Goal: Information Seeking & Learning: Learn about a topic

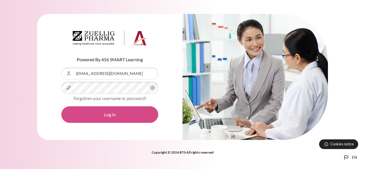
click at [92, 122] on button "Log in" at bounding box center [109, 114] width 97 height 17
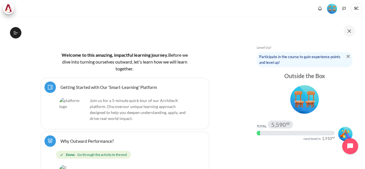
scroll to position [114, 0]
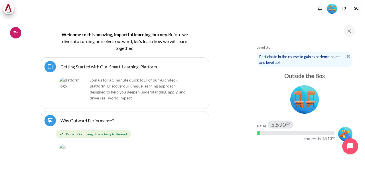
click at [14, 31] on icon at bounding box center [15, 32] width 5 height 5
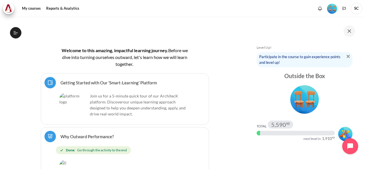
scroll to position [130, 0]
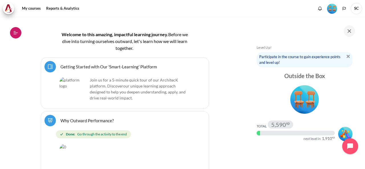
click at [15, 33] on icon at bounding box center [15, 32] width 5 height 5
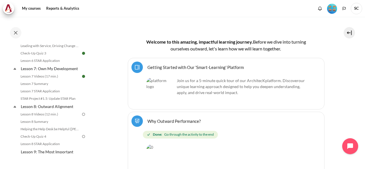
scroll to position [399, 0]
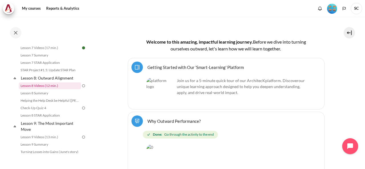
click at [56, 89] on link "Lesson 8 Videos (12 min.)" at bounding box center [50, 85] width 62 height 7
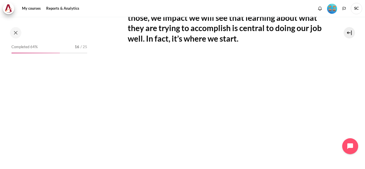
scroll to position [392, 0]
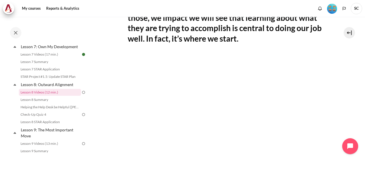
click at [346, 94] on section "My courses MYBN B3 Lesson 8: Outward Alignment Lesson 8 Videos (12 min.) Lesson…" at bounding box center [225, 49] width 269 height 351
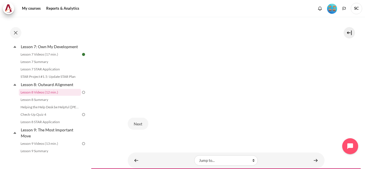
scroll to position [216, 0]
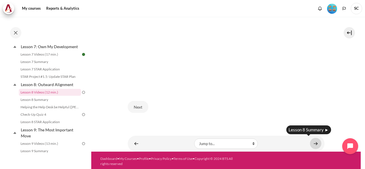
click at [312, 142] on link "Content" at bounding box center [315, 143] width 11 height 11
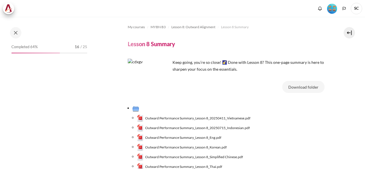
scroll to position [64, 0]
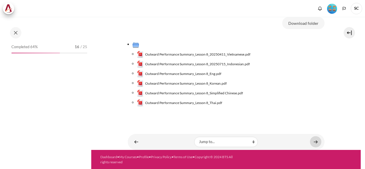
click at [312, 141] on link "Content" at bounding box center [315, 141] width 11 height 11
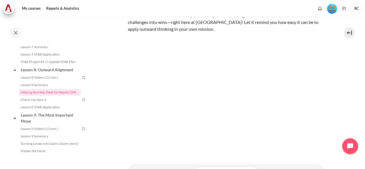
scroll to position [109, 0]
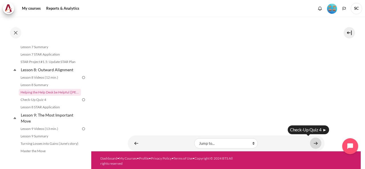
click at [314, 142] on link "Content" at bounding box center [315, 143] width 11 height 11
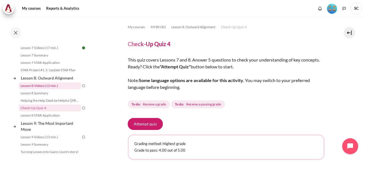
scroll to position [386, 0]
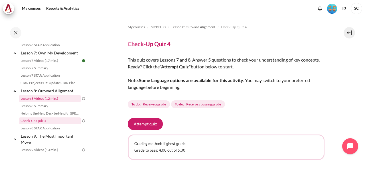
click at [59, 102] on link "Lesson 8 Videos (12 min.)" at bounding box center [50, 98] width 62 height 7
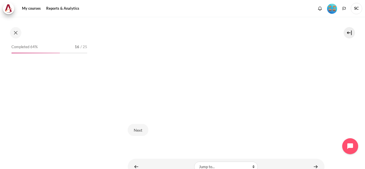
scroll to position [216, 0]
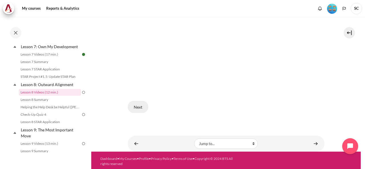
click at [140, 110] on button "Next" at bounding box center [138, 107] width 21 height 12
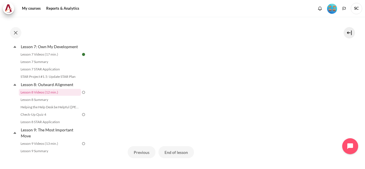
scroll to position [199, 0]
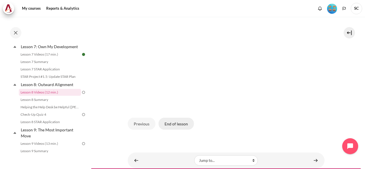
click at [171, 124] on button "End of lesson" at bounding box center [175, 124] width 35 height 12
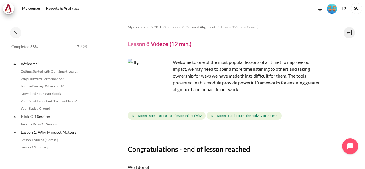
scroll to position [392, 0]
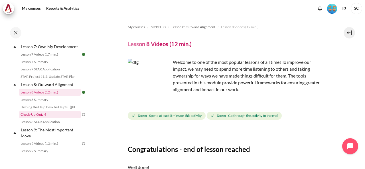
click at [69, 118] on link "Check-Up Quiz 4" at bounding box center [50, 114] width 62 height 7
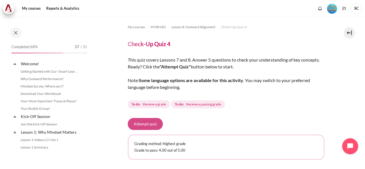
scroll to position [415, 0]
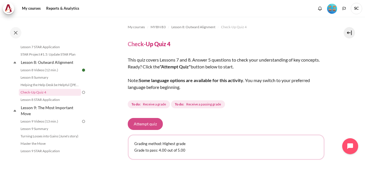
click at [136, 122] on button "Attempt quiz" at bounding box center [145, 124] width 35 height 12
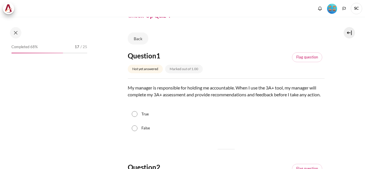
scroll to position [415, 0]
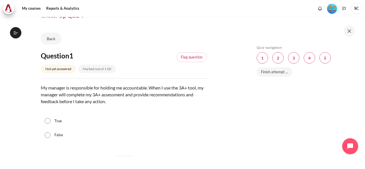
click at [57, 121] on label "True" at bounding box center [57, 121] width 7 height 6
click at [50, 121] on input "True" at bounding box center [48, 121] width 6 height 6
radio input "true"
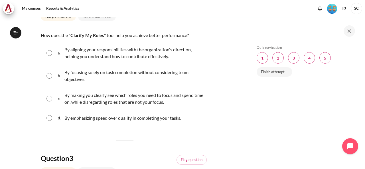
scroll to position [199, 0]
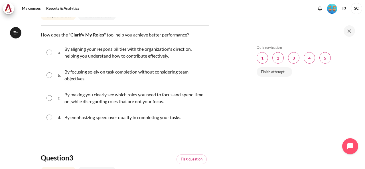
click at [85, 100] on p "By making you clearly see which roles you need to focus and spend time on, whil…" at bounding box center [135, 98] width 142 height 14
radio input "true"
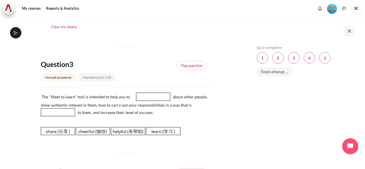
scroll to position [313, 0]
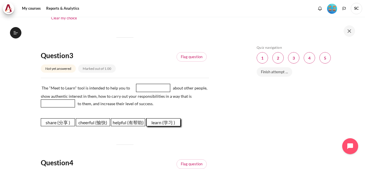
click at [172, 123] on span "learn (学习 )" at bounding box center [163, 122] width 34 height 8
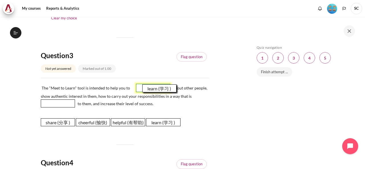
drag, startPoint x: 168, startPoint y: 123, endPoint x: 164, endPoint y: 89, distance: 33.9
click at [164, 89] on span "learn (学习 )" at bounding box center [159, 88] width 34 height 8
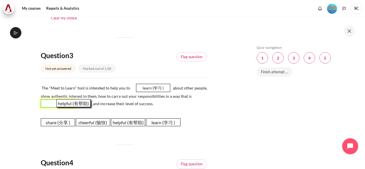
drag, startPoint x: 135, startPoint y: 122, endPoint x: 80, endPoint y: 103, distance: 57.6
click at [80, 103] on span "helpful (有帮助)" at bounding box center [73, 103] width 34 height 8
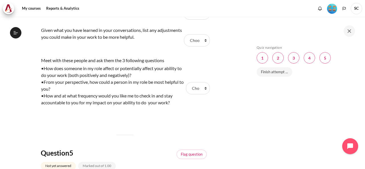
scroll to position [570, 0]
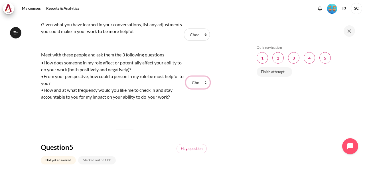
click at [204, 84] on select "Choose... Step 1 (步骤 1) Step 3 (步骤 3) Step 2 ( 步骤 2)" at bounding box center [198, 82] width 24 height 12
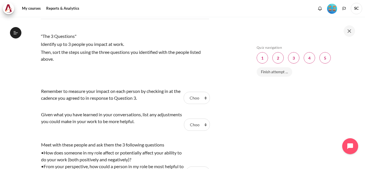
scroll to position [513, 0]
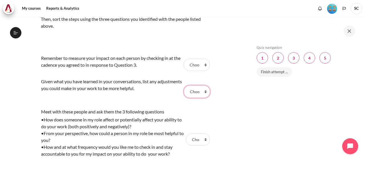
click at [200, 91] on select "Choose... Step 1 (步骤 1) Step 3 (步骤 3) Step 2 ( 步骤 2)" at bounding box center [197, 91] width 26 height 12
select select "2"
click at [184, 85] on select "Choose... Step 1 (步骤 1) Step 3 (步骤 3) Step 2 ( 步骤 2)" at bounding box center [197, 91] width 26 height 12
click at [203, 64] on select "Choose... Step 1 (步骤 1) Step 3 (步骤 3) Step 2 ( 步骤 2)" at bounding box center [196, 65] width 26 height 12
select select "1"
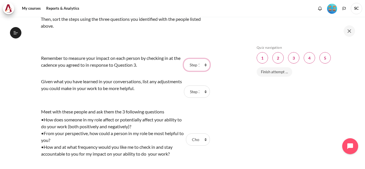
click at [183, 59] on select "Choose... Step 1 (步骤 1) Step 3 (步骤 3) Step 2 ( 步骤 2)" at bounding box center [196, 65] width 26 height 12
click at [205, 94] on select "Choose... Step 1 (步骤 1) Step 3 (步骤 3) Step 2 ( 步骤 2)" at bounding box center [197, 91] width 26 height 12
click at [203, 140] on select "Choose... Step 1 (步骤 1) Step 3 (步骤 3) Step 2 ( 步骤 2)" at bounding box center [198, 139] width 24 height 12
select select "3"
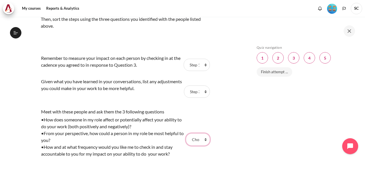
click at [186, 133] on select "Choose... Step 1 (步骤 1) Step 3 (步骤 3) Step 2 ( 步骤 2)" at bounding box center [198, 139] width 24 height 12
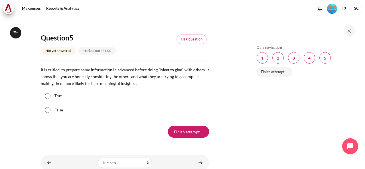
scroll to position [684, 0]
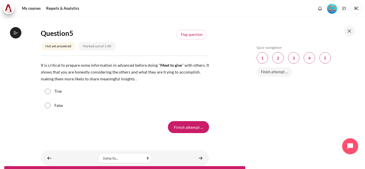
click at [60, 93] on label "True" at bounding box center [57, 92] width 7 height 6
click at [50, 93] on input "True" at bounding box center [48, 92] width 6 height 6
radio input "true"
click at [174, 123] on input "Finish attempt ..." at bounding box center [188, 127] width 41 height 12
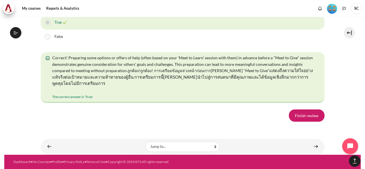
scroll to position [1120, 0]
click at [296, 117] on link "Finish review" at bounding box center [307, 115] width 36 height 12
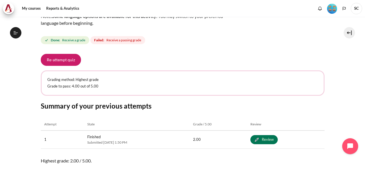
scroll to position [49, 0]
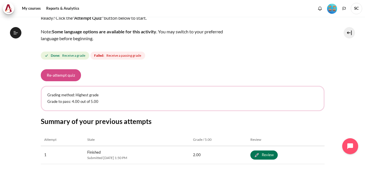
click at [69, 76] on button "Re-attempt quiz" at bounding box center [61, 75] width 40 height 12
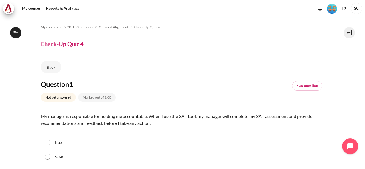
scroll to position [28, 0]
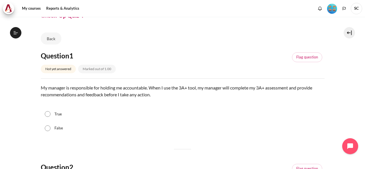
click at [59, 128] on label "False" at bounding box center [58, 128] width 9 height 6
click at [50, 128] on input "False" at bounding box center [48, 128] width 6 height 6
radio input "true"
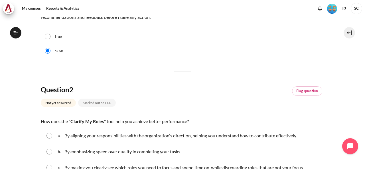
scroll to position [142, 0]
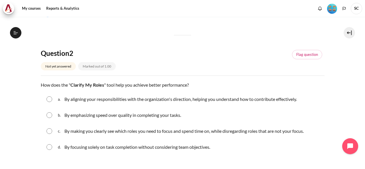
click at [100, 98] on p "By aligning your responsibilities with the organization's direction, helping yo…" at bounding box center [180, 99] width 232 height 7
radio input "true"
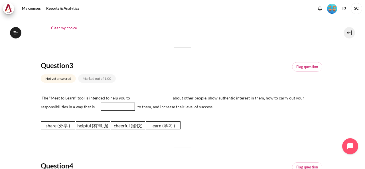
scroll to position [285, 0]
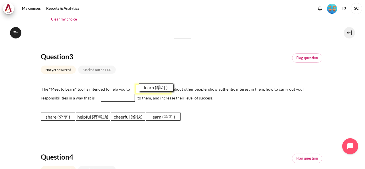
drag, startPoint x: 158, startPoint y: 118, endPoint x: 150, endPoint y: 89, distance: 30.0
click at [150, 89] on span "learn (学习 )" at bounding box center [156, 87] width 34 height 8
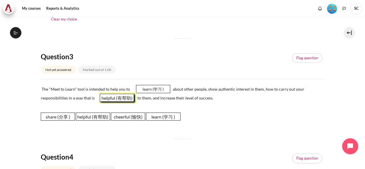
drag, startPoint x: 95, startPoint y: 116, endPoint x: 119, endPoint y: 97, distance: 30.4
click at [119, 97] on span "helpful (有帮助)" at bounding box center [117, 98] width 34 height 8
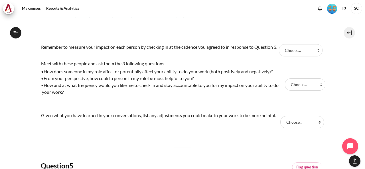
scroll to position [484, 0]
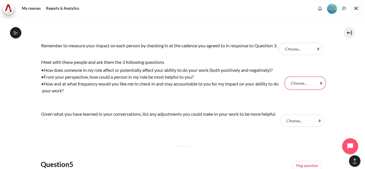
click at [313, 89] on select "Choose... Step 2 ( 步骤 2) Step 3 (步骤 3) Step 1 (步骤 1)" at bounding box center [305, 83] width 40 height 12
select select "3"
click at [285, 83] on select "Choose... Step 2 ( 步骤 2) Step 3 (步骤 3) Step 1 (步骤 1)" at bounding box center [305, 83] width 40 height 12
click at [318, 126] on select "Choose... Step 2 ( 步骤 2) Step 3 (步骤 3) Step 1 (步骤 1)" at bounding box center [302, 121] width 44 height 12
select select "1"
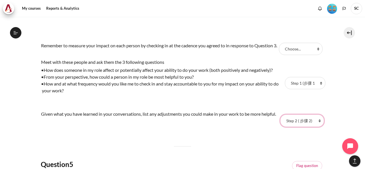
click at [280, 124] on select "Choose... Step 2 ( 步骤 2) Step 3 (步骤 3) Step 1 (步骤 1)" at bounding box center [302, 121] width 44 height 12
click at [315, 52] on select "Choose... Step 2 ( 步骤 2) Step 3 (步骤 3) Step 1 (步骤 1)" at bounding box center [301, 49] width 44 height 12
select select "2"
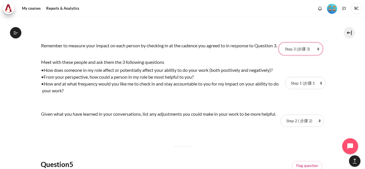
click at [279, 46] on select "Choose... Step 2 ( 步骤 2) Step 3 (步骤 3) Step 1 (步骤 1)" at bounding box center [301, 49] width 44 height 12
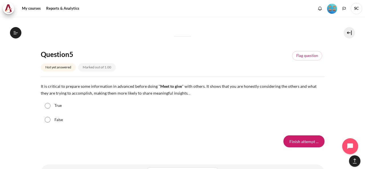
scroll to position [598, 0]
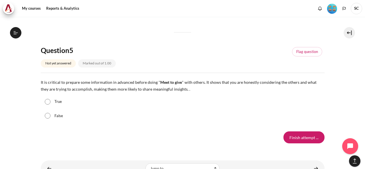
click at [56, 105] on label "True" at bounding box center [57, 102] width 7 height 6
click at [50, 105] on input "True" at bounding box center [48, 102] width 6 height 6
radio input "true"
click at [303, 143] on input "Finish attempt ..." at bounding box center [303, 137] width 41 height 12
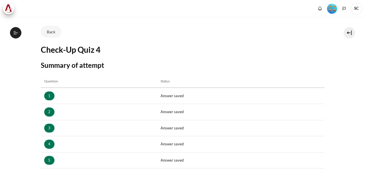
scroll to position [114, 0]
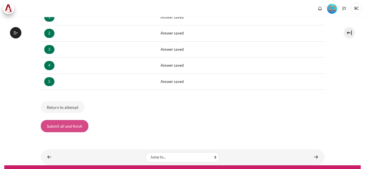
click at [74, 126] on button "Submit all and finish" at bounding box center [65, 126] width 48 height 12
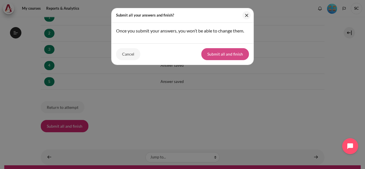
click at [210, 54] on button "Submit all and finish" at bounding box center [225, 54] width 48 height 12
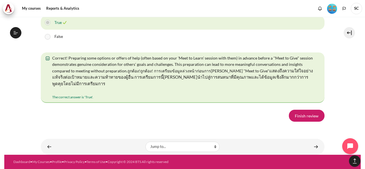
scroll to position [1128, 0]
click at [305, 113] on link "Finish review" at bounding box center [307, 116] width 36 height 12
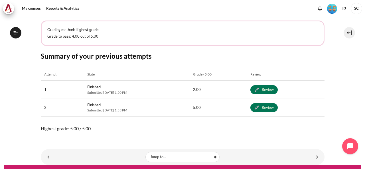
scroll to position [123, 0]
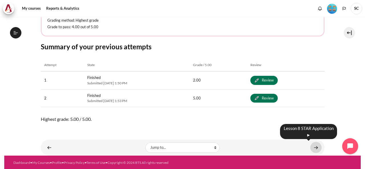
click at [312, 146] on link "Content" at bounding box center [315, 147] width 11 height 11
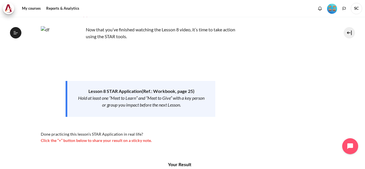
scroll to position [28, 0]
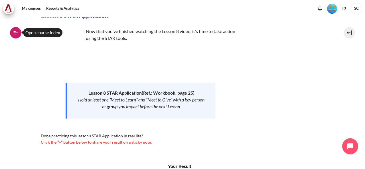
click at [19, 36] on button "Open course index" at bounding box center [15, 32] width 11 height 11
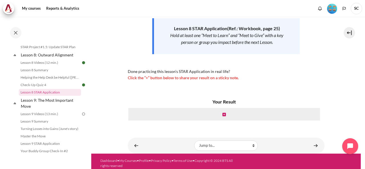
scroll to position [97, 0]
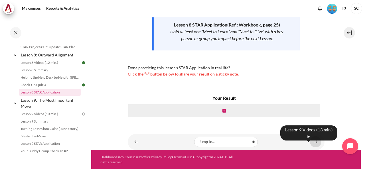
click at [311, 143] on link "Content" at bounding box center [315, 141] width 11 height 11
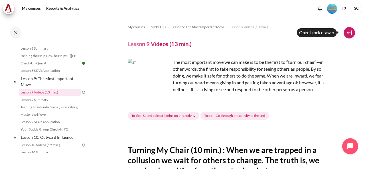
click at [348, 33] on button at bounding box center [348, 32] width 11 height 11
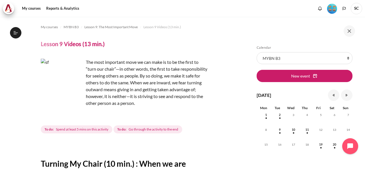
click at [332, 9] on img "Level #4" at bounding box center [332, 9] width 10 height 10
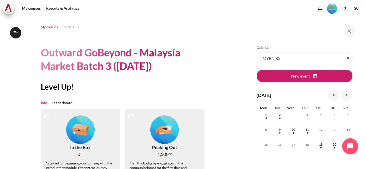
click at [47, 26] on span "My courses" at bounding box center [49, 27] width 17 height 5
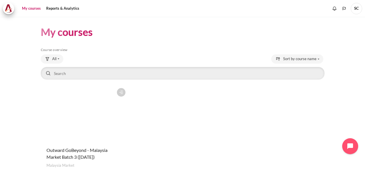
click at [112, 131] on figure "Content" at bounding box center [85, 113] width 88 height 57
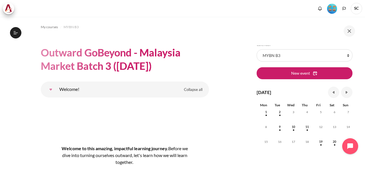
scroll to position [171, 0]
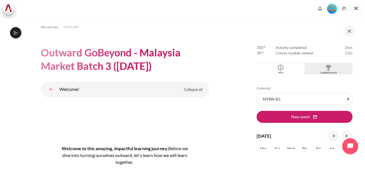
click at [325, 69] on img "Blocks" at bounding box center [328, 68] width 6 height 6
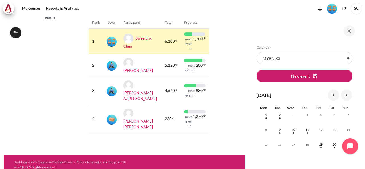
scroll to position [52, 0]
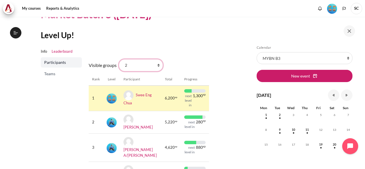
click at [139, 66] on select "All participants 2 1 3 3 4" at bounding box center [141, 65] width 44 height 12
select select "4961"
click at [119, 59] on select "All participants 2 1 3 3 4" at bounding box center [141, 65] width 44 height 12
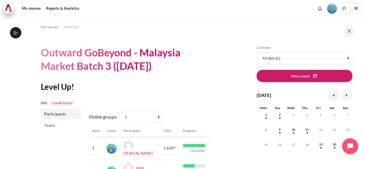
scroll to position [28, 0]
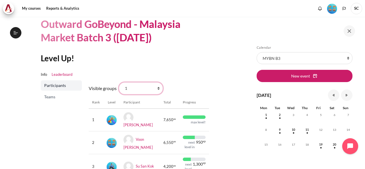
click at [149, 91] on select "All participants 2 1 3 3 4" at bounding box center [141, 88] width 44 height 12
select select "4963"
click at [119, 82] on select "All participants 2 1 3 3 4" at bounding box center [141, 88] width 44 height 12
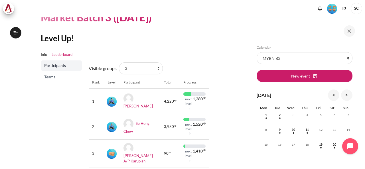
scroll to position [57, 0]
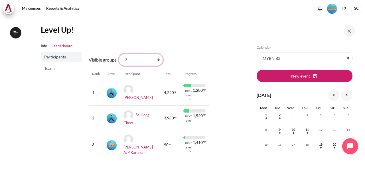
click at [157, 62] on select "All participants 2 1 3 3 4" at bounding box center [141, 60] width 44 height 12
select select "4964"
click at [119, 54] on select "All participants 2 1 3 3 4" at bounding box center [141, 60] width 44 height 12
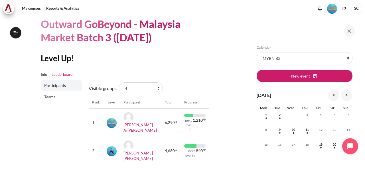
scroll to position [57, 0]
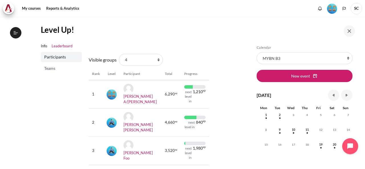
click at [156, 66] on form "Visible groups All participants 2 1 3 3 4" at bounding box center [126, 60] width 75 height 14
click at [158, 62] on select "All participants 2 1 3 3 4" at bounding box center [141, 60] width 44 height 12
select select "4961"
click at [119, 54] on select "All participants 2 1 3 3 4" at bounding box center [141, 60] width 44 height 12
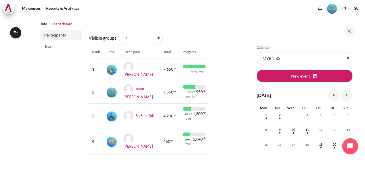
scroll to position [71, 0]
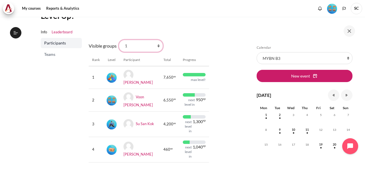
click at [152, 45] on select "All participants 2 1 3 3 4" at bounding box center [141, 46] width 44 height 12
select select "4979"
click at [119, 40] on select "All participants 2 1 3 3 4" at bounding box center [141, 46] width 44 height 12
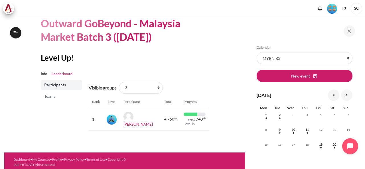
scroll to position [32, 0]
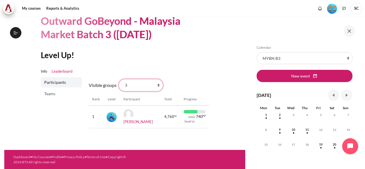
click at [153, 85] on select "All participants 2 1 3 3 4" at bounding box center [141, 85] width 44 height 12
select select "4963"
click at [119, 79] on select "All participants 2 1 3 3 4" at bounding box center [141, 85] width 44 height 12
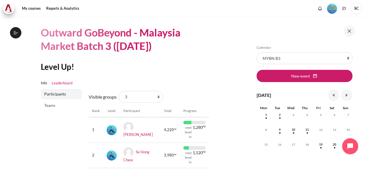
scroll to position [20, 0]
click at [18, 29] on button "Open course index" at bounding box center [15, 32] width 11 height 11
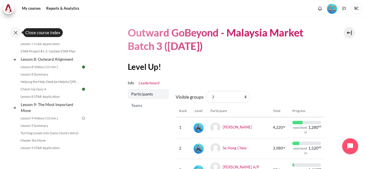
scroll to position [434, 0]
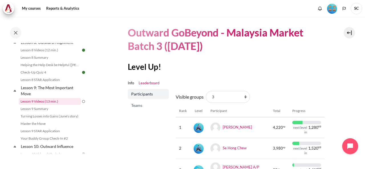
click at [64, 105] on link "Lesson 9 Videos (13 min.)" at bounding box center [50, 101] width 62 height 7
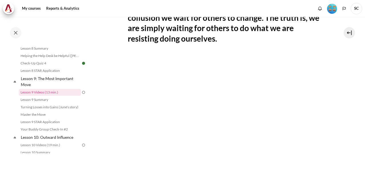
scroll to position [171, 0]
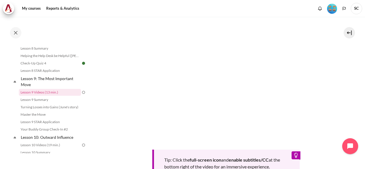
click at [345, 84] on section "My courses MYBN B3 Lesson 9: The Most Important Move Lesson 9 Videos (13 min.) …" at bounding box center [225, 49] width 269 height 407
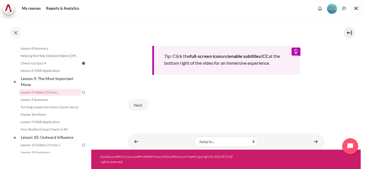
scroll to position [279, 0]
click at [136, 104] on button "Next" at bounding box center [138, 105] width 21 height 12
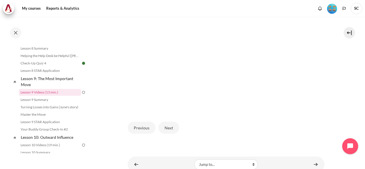
scroll to position [193, 0]
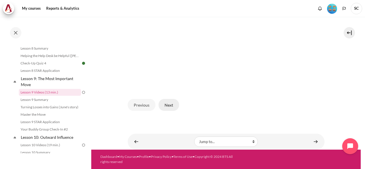
click at [166, 107] on button "Next" at bounding box center [168, 105] width 21 height 12
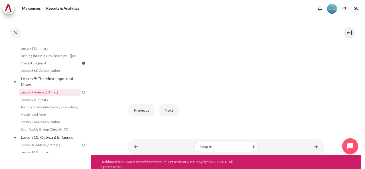
scroll to position [193, 0]
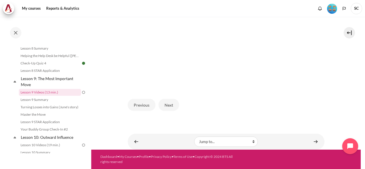
click at [166, 107] on button "Next" at bounding box center [168, 105] width 21 height 12
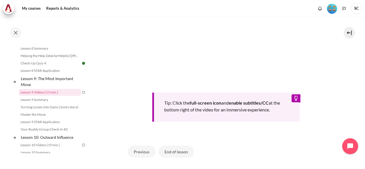
scroll to position [290, 0]
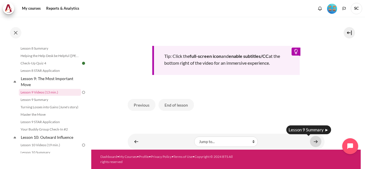
click at [311, 141] on link "Content" at bounding box center [315, 141] width 11 height 11
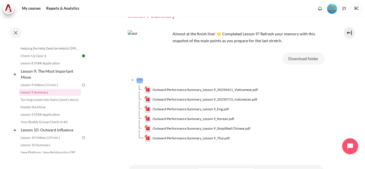
scroll to position [59, 0]
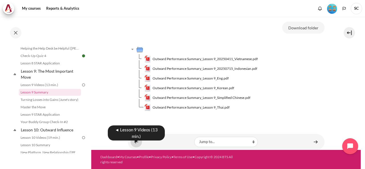
click at [137, 142] on link "Content" at bounding box center [135, 141] width 11 height 11
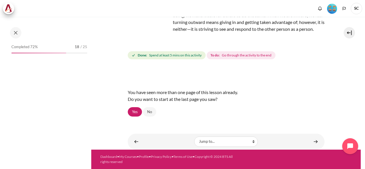
scroll to position [444, 0]
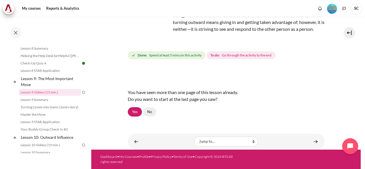
click at [146, 111] on link "No" at bounding box center [149, 112] width 13 height 10
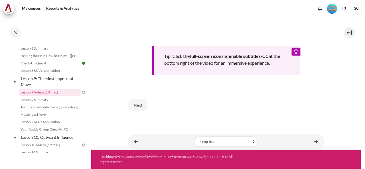
scroll to position [279, 0]
click at [138, 107] on button "Next" at bounding box center [138, 105] width 21 height 12
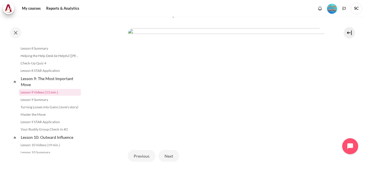
scroll to position [193, 0]
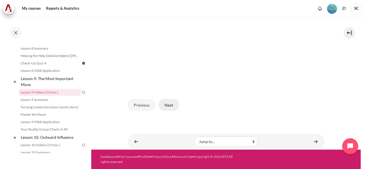
click at [167, 106] on button "Next" at bounding box center [168, 105] width 21 height 12
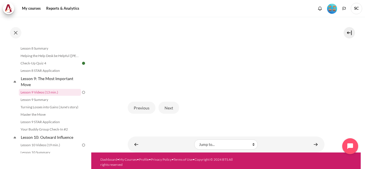
scroll to position [193, 0]
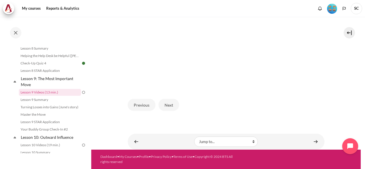
click at [167, 106] on button "Next" at bounding box center [168, 105] width 21 height 12
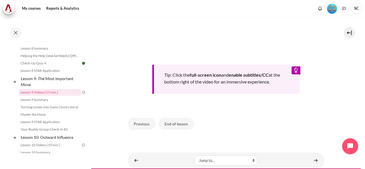
scroll to position [256, 0]
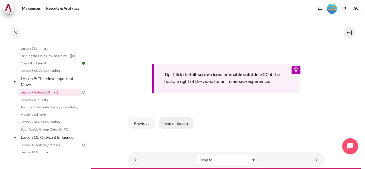
click at [170, 129] on button "End of lesson" at bounding box center [175, 123] width 35 height 12
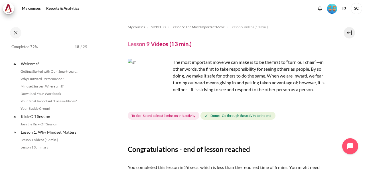
scroll to position [444, 0]
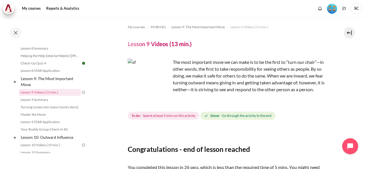
click at [170, 118] on span "Spend at least 5 mins on this activity" at bounding box center [169, 115] width 52 height 5
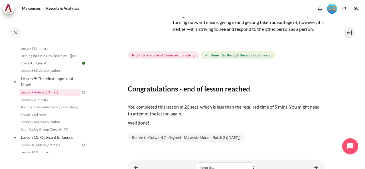
scroll to position [85, 0]
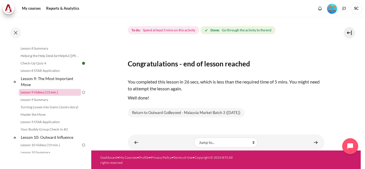
click at [51, 96] on link "Lesson 9 Videos (13 min.)" at bounding box center [50, 92] width 62 height 7
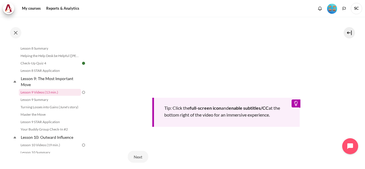
scroll to position [279, 0]
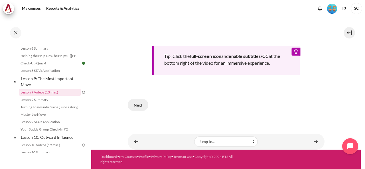
click at [144, 107] on button "Next" at bounding box center [138, 105] width 21 height 12
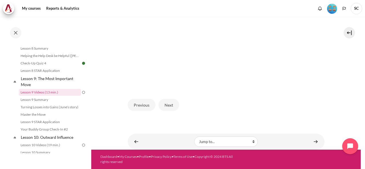
scroll to position [193, 0]
click at [172, 105] on button "Next" at bounding box center [168, 105] width 21 height 12
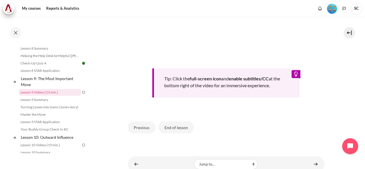
scroll to position [256, 0]
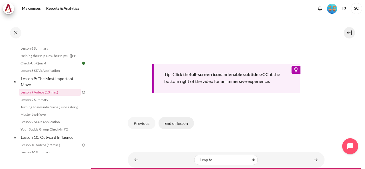
click at [172, 129] on button "End of lesson" at bounding box center [175, 123] width 35 height 12
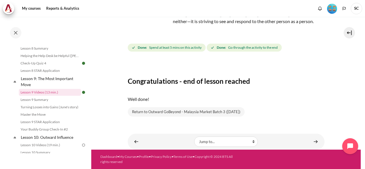
scroll to position [75, 0]
click at [313, 142] on link "Content" at bounding box center [315, 141] width 11 height 11
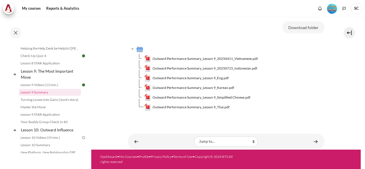
scroll to position [59, 0]
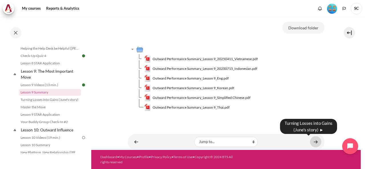
click at [315, 142] on link "Content" at bounding box center [315, 141] width 11 height 11
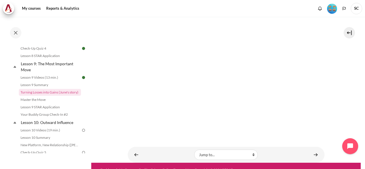
scroll to position [125, 0]
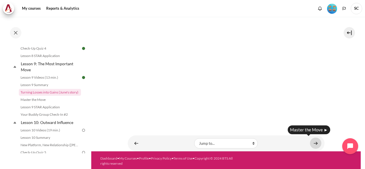
click at [313, 141] on link "Content" at bounding box center [315, 143] width 11 height 11
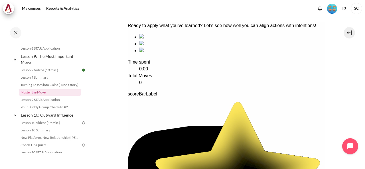
scroll to position [85, 0]
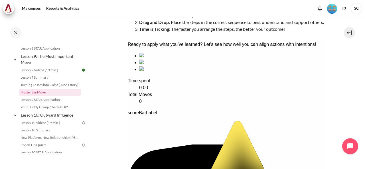
click at [204, 66] on div "sequencing item" at bounding box center [231, 62] width 185 height 7
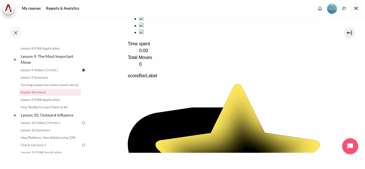
scroll to position [108, 0]
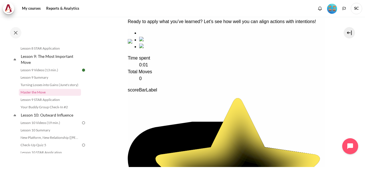
drag, startPoint x: 221, startPoint y: 81, endPoint x: 130, endPoint y: 75, distance: 91.1
drag, startPoint x: 271, startPoint y: 81, endPoint x: 217, endPoint y: 87, distance: 53.8
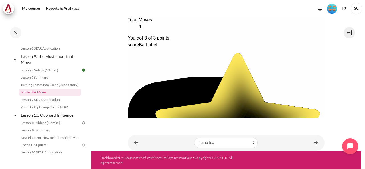
scroll to position [165, 0]
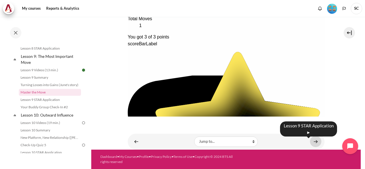
click at [312, 143] on link "Content" at bounding box center [315, 141] width 11 height 11
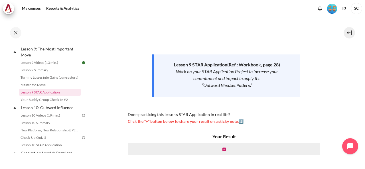
scroll to position [57, 0]
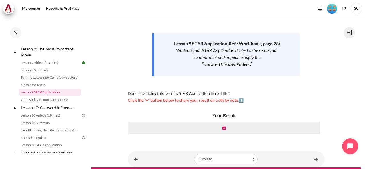
click at [183, 73] on div "Now that you’ve finished watching the Lesson 9 video, it’s time to take action …" at bounding box center [226, 41] width 197 height 125
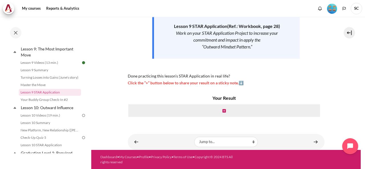
scroll to position [95, 0]
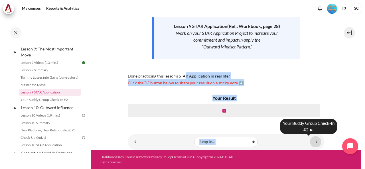
drag, startPoint x: 183, startPoint y: 73, endPoint x: 310, endPoint y: 140, distance: 143.0
click at [310, 140] on div "My courses MYBN B3 Lesson 9: The Most Important Move Lesson 9 STAR Application …" at bounding box center [226, 36] width 197 height 228
click at [312, 142] on link "Content" at bounding box center [315, 141] width 11 height 11
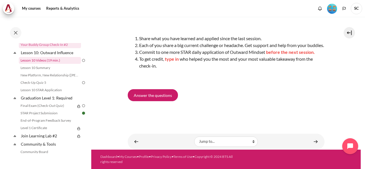
scroll to position [481, 0]
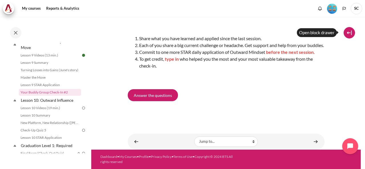
click at [351, 35] on button at bounding box center [348, 32] width 11 height 11
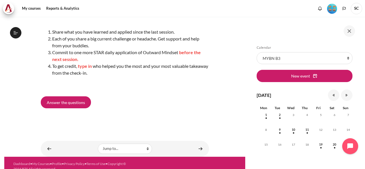
scroll to position [39, 0]
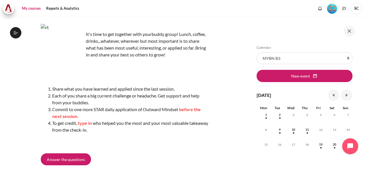
click at [37, 11] on link "My courses" at bounding box center [31, 8] width 23 height 11
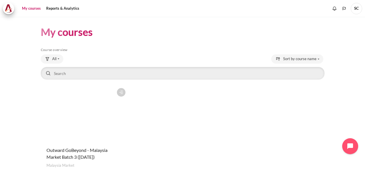
click at [73, 120] on figure "Content" at bounding box center [85, 113] width 88 height 57
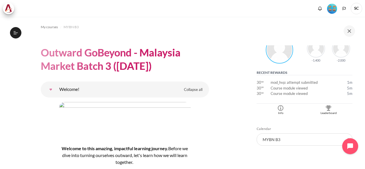
scroll to position [142, 0]
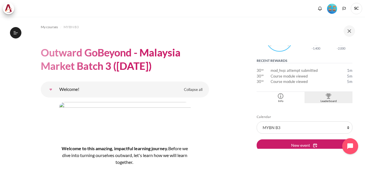
click at [334, 99] on div "Leaderboard" at bounding box center [328, 101] width 45 height 5
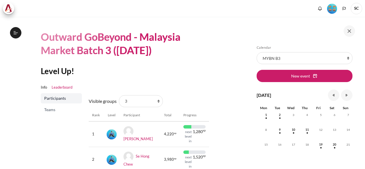
scroll to position [57, 0]
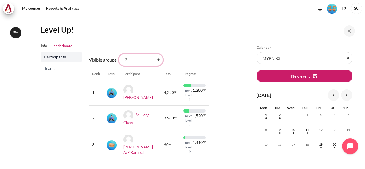
click at [157, 61] on select "All participants 2 1 3 3 4" at bounding box center [141, 60] width 44 height 12
select select "4961"
click at [119, 54] on select "All participants 2 1 3 3 4" at bounding box center [141, 60] width 44 height 12
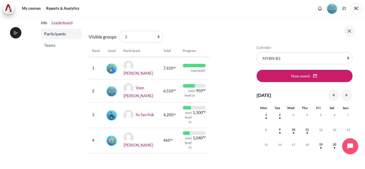
scroll to position [85, 0]
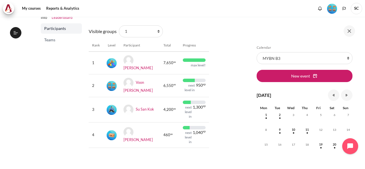
click at [143, 96] on td "Voon [PERSON_NAME]" at bounding box center [140, 85] width 40 height 23
click at [158, 30] on select "All participants 2 1 3 3 4" at bounding box center [141, 31] width 44 height 12
select select "4964"
click at [119, 25] on select "All participants 2 1 3 3 4" at bounding box center [141, 31] width 44 height 12
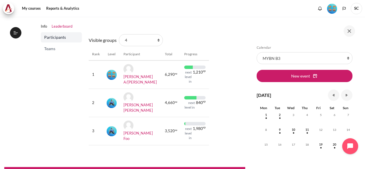
scroll to position [85, 0]
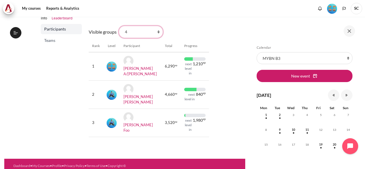
click at [159, 32] on select "All participants 2 1 3 3 4" at bounding box center [141, 32] width 44 height 12
select select "4961"
click at [119, 26] on select "All participants 2 1 3 3 4" at bounding box center [141, 32] width 44 height 12
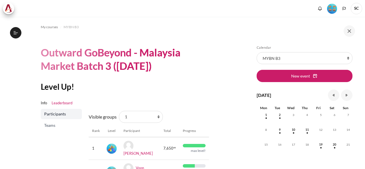
scroll to position [85, 0]
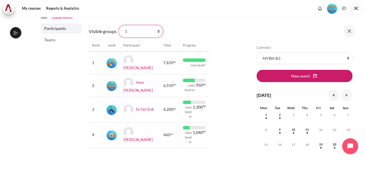
click at [155, 32] on select "All participants 2 1 3 3 4" at bounding box center [141, 31] width 44 height 12
select select "4963"
click at [119, 25] on select "All participants 2 1 3 3 4" at bounding box center [141, 31] width 44 height 12
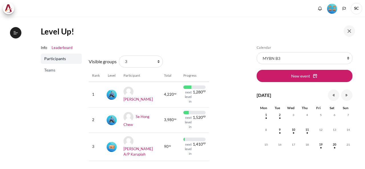
scroll to position [57, 0]
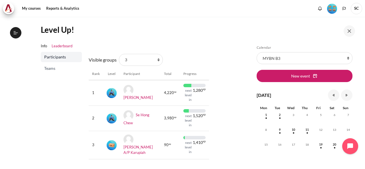
click at [21, 30] on section "My courses MYBN B3 Outward GoBeyond - Malaysia Market Batch 3 ([DATE]) Level Up…" at bounding box center [124, 66] width 241 height 213
click at [17, 31] on icon at bounding box center [15, 32] width 5 height 5
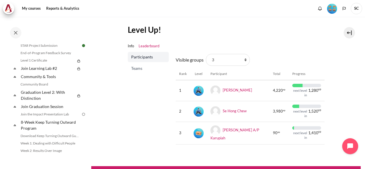
scroll to position [598, 0]
